Goal: Information Seeking & Learning: Learn about a topic

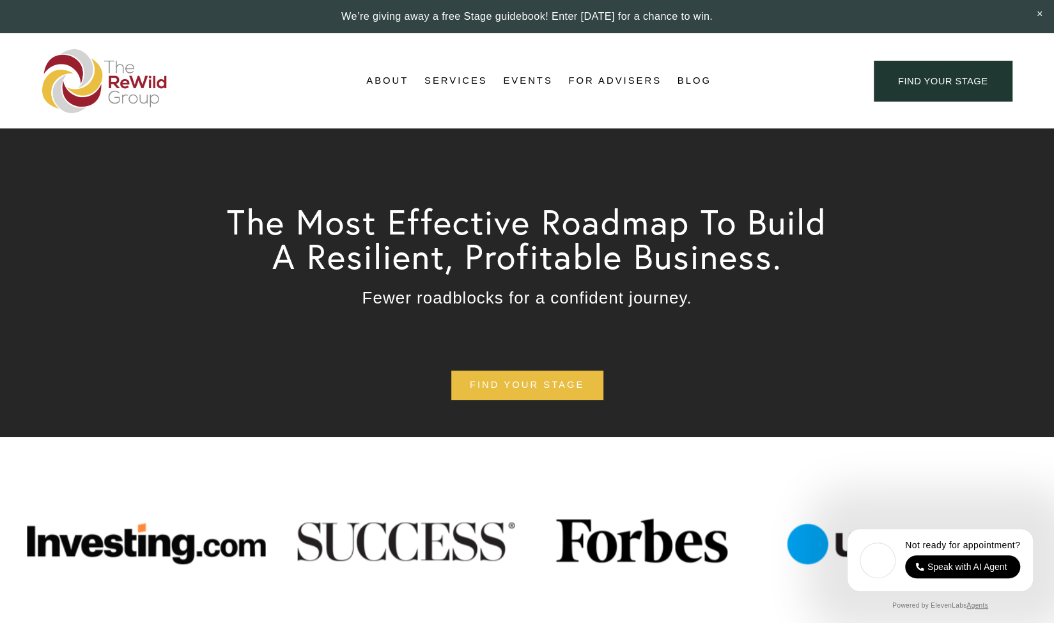
click at [0, 0] on span "About Us" at bounding box center [0, 0] width 0 height 0
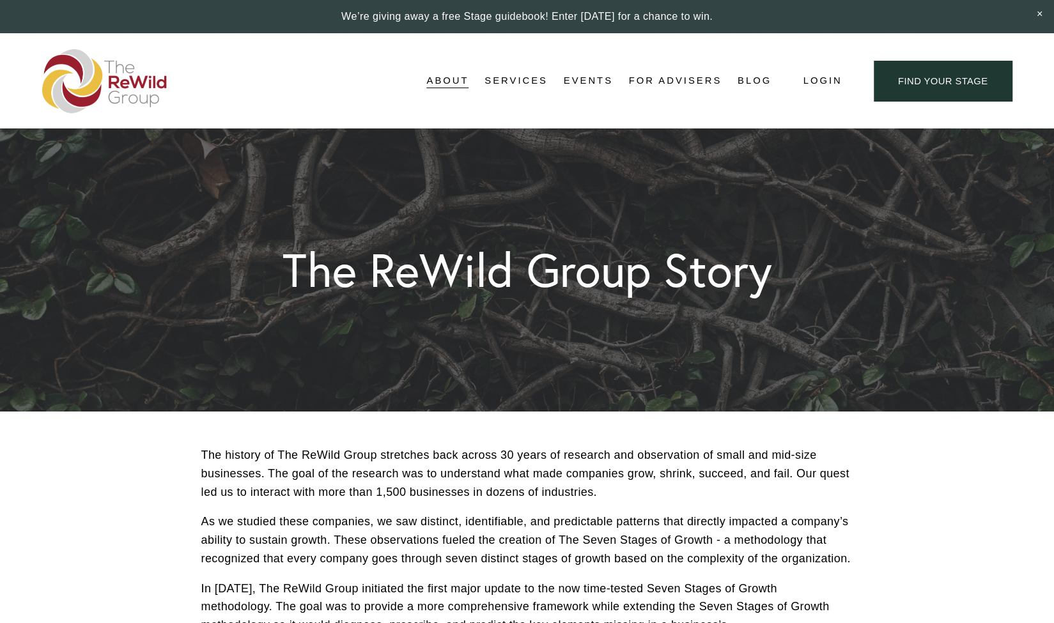
click at [522, 82] on span "Services" at bounding box center [515, 80] width 63 height 17
click at [0, 0] on span "Self-Guided" at bounding box center [0, 0] width 0 height 0
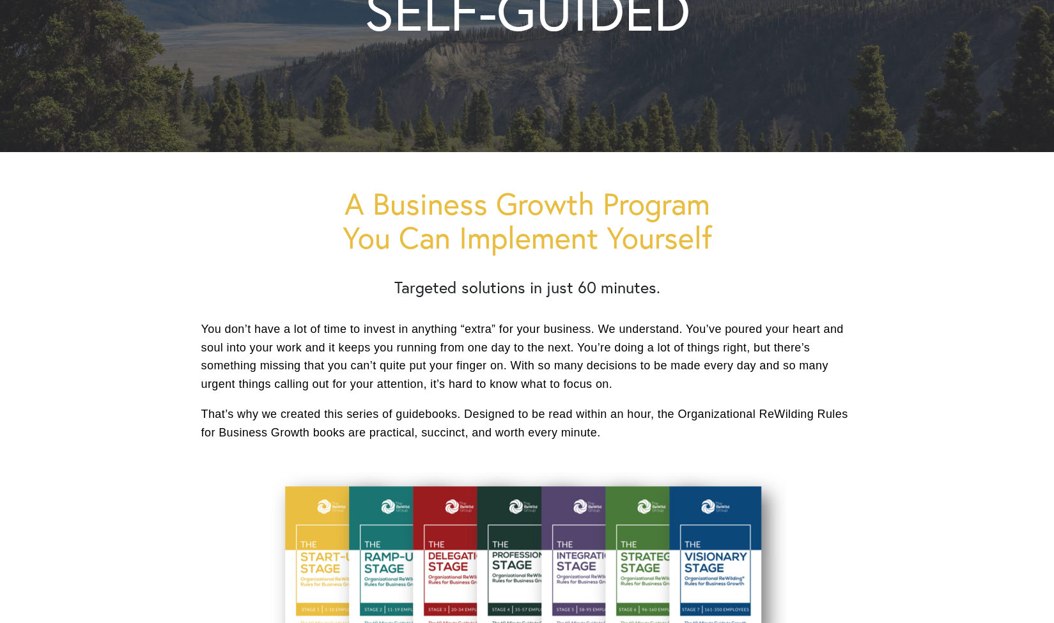
scroll to position [128, 0]
